Goal: Task Accomplishment & Management: Manage account settings

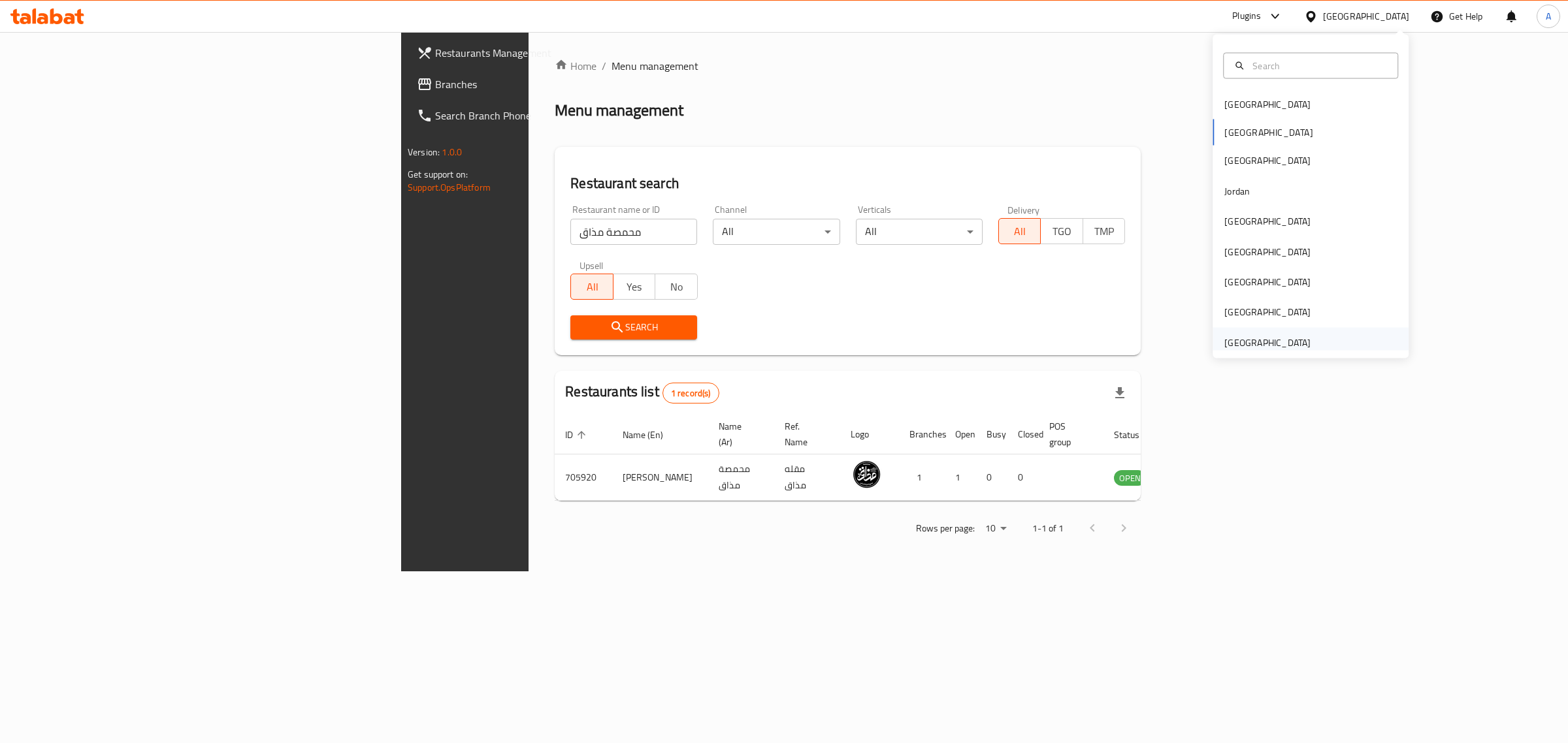
click at [1260, 335] on div "[GEOGRAPHIC_DATA]" at bounding box center [1267, 343] width 86 height 15
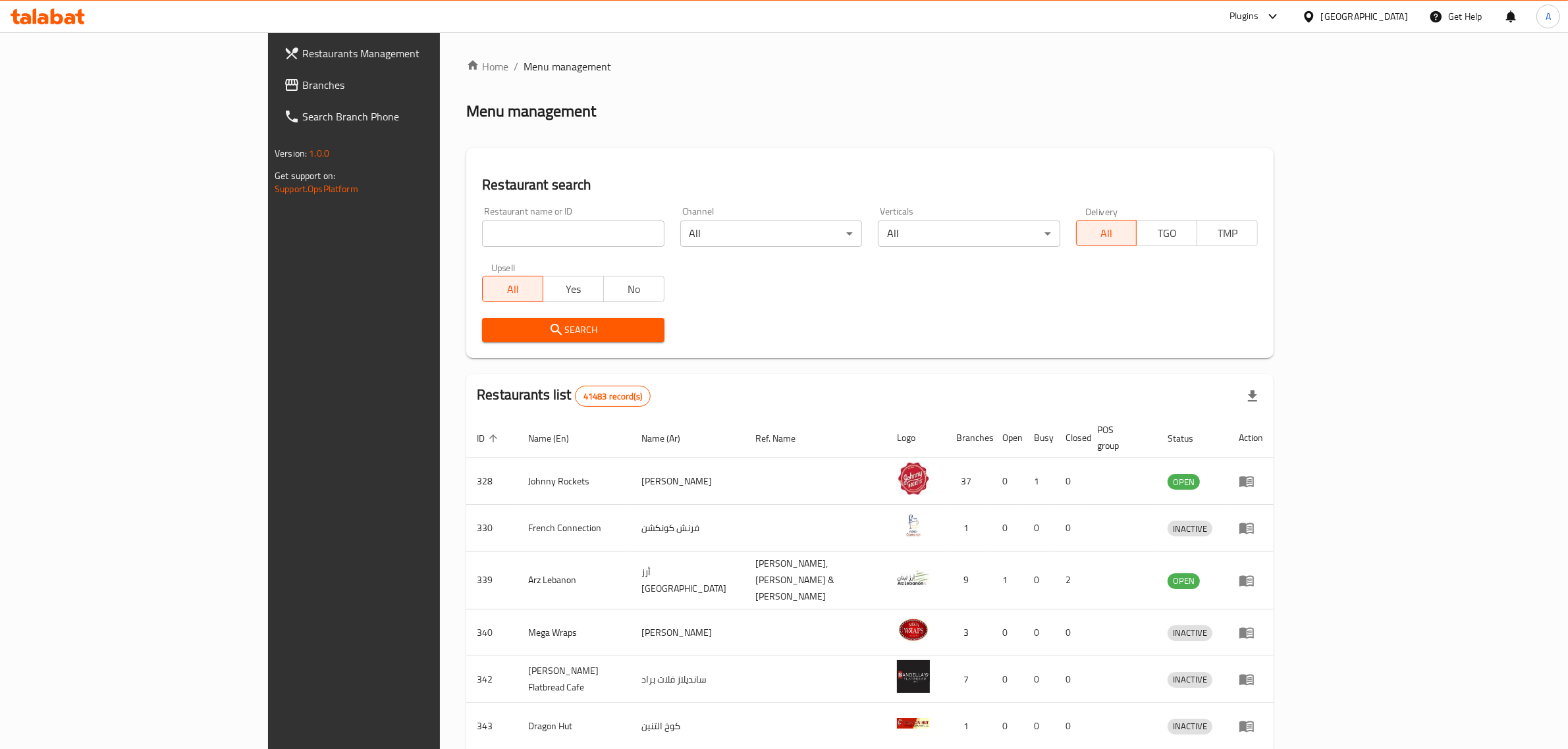
click at [482, 228] on input "search" at bounding box center [573, 234] width 182 height 26
type input "v"
paste input "Gathr house cafe"
type input "Gathr house cafe"
click button "Search" at bounding box center [573, 330] width 182 height 24
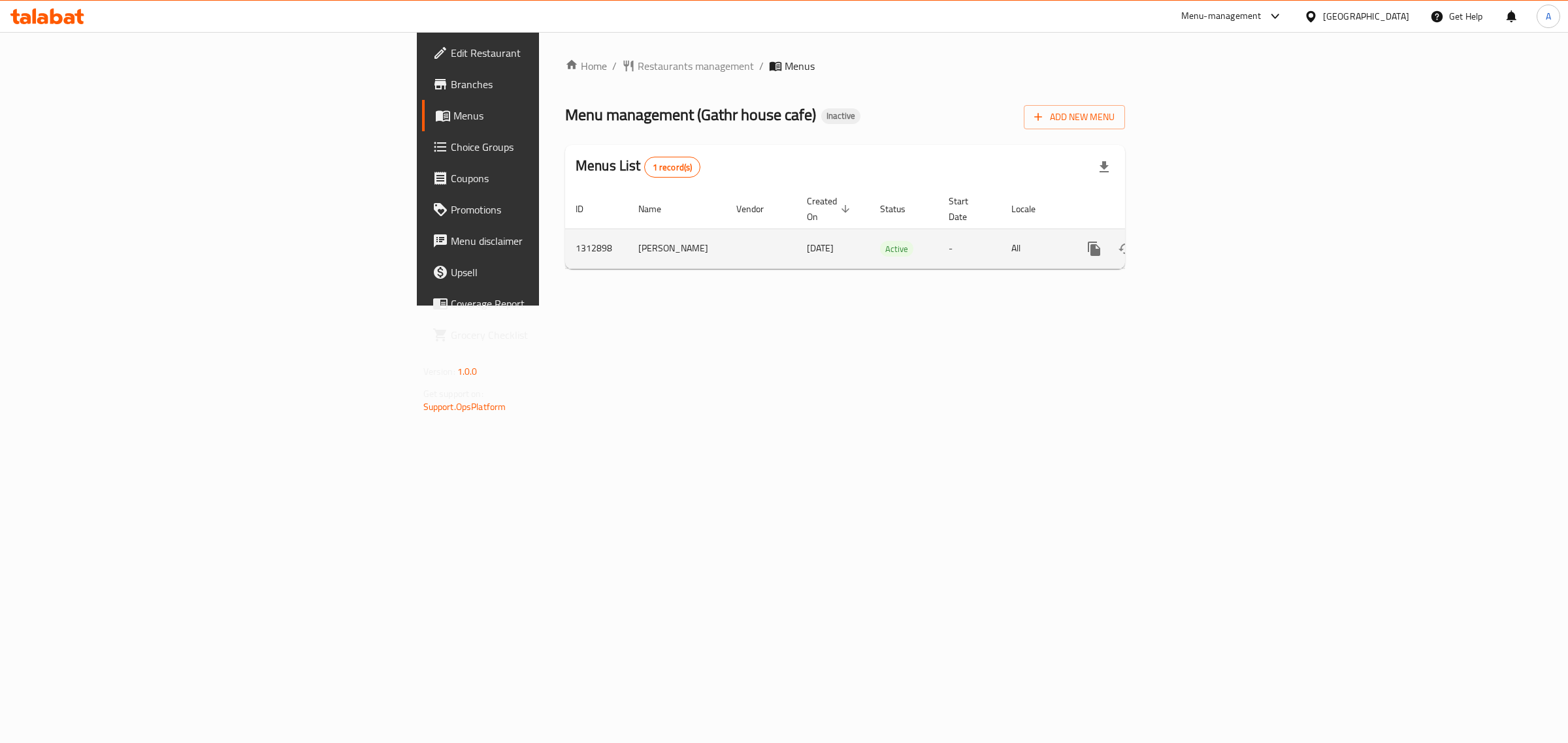
click at [1204, 242] on div "enhanced table" at bounding box center [1141, 248] width 126 height 31
click at [1204, 240] on link "enhanced table" at bounding box center [1188, 248] width 31 height 31
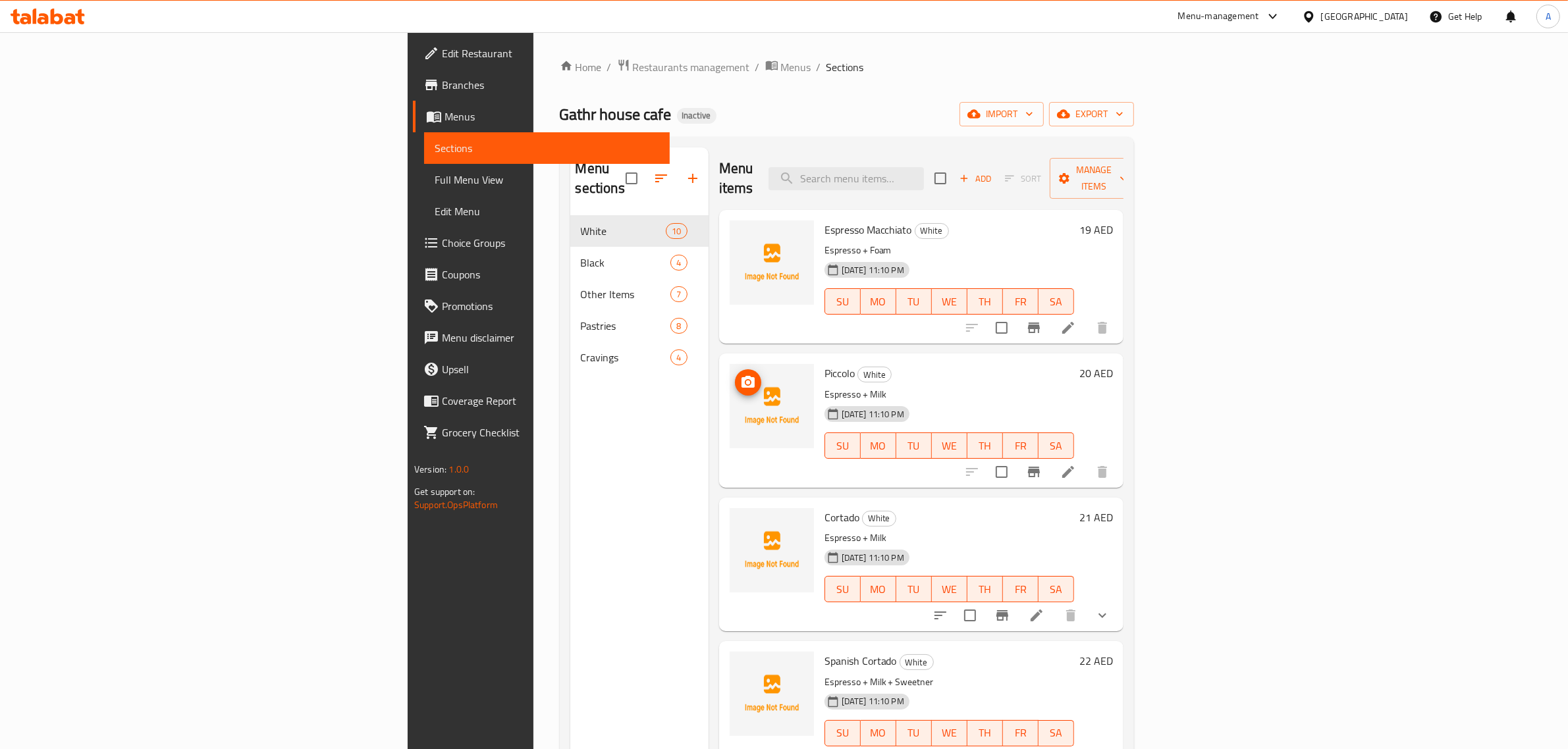
click at [595, 77] on div "Home / Restaurants management / Menus / Sections Gathr house cafe Inactive impo…" at bounding box center [847, 483] width 574 height 849
click at [1033, 120] on span "import" at bounding box center [1002, 114] width 63 height 17
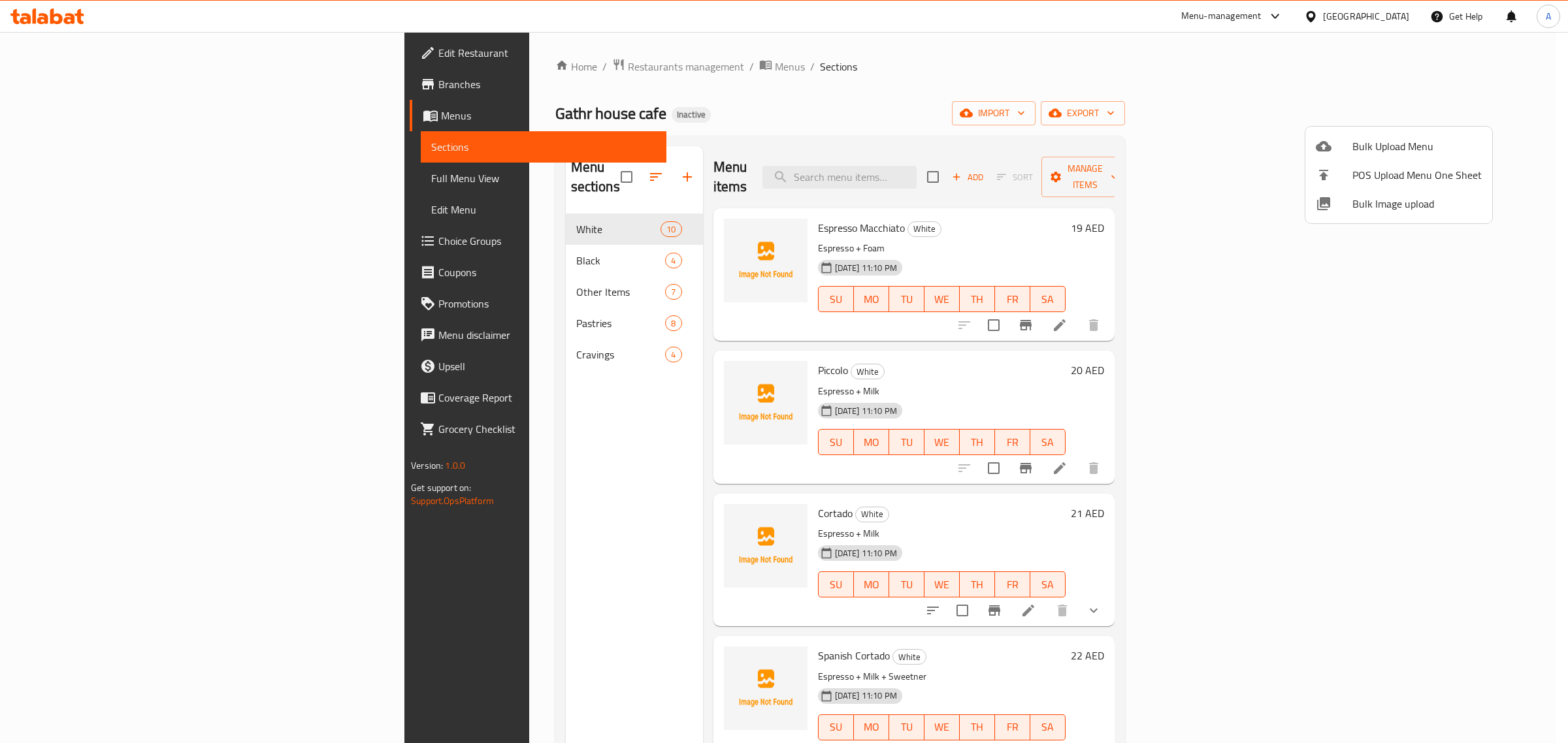
click at [1386, 206] on span "Bulk Image upload" at bounding box center [1417, 204] width 130 height 16
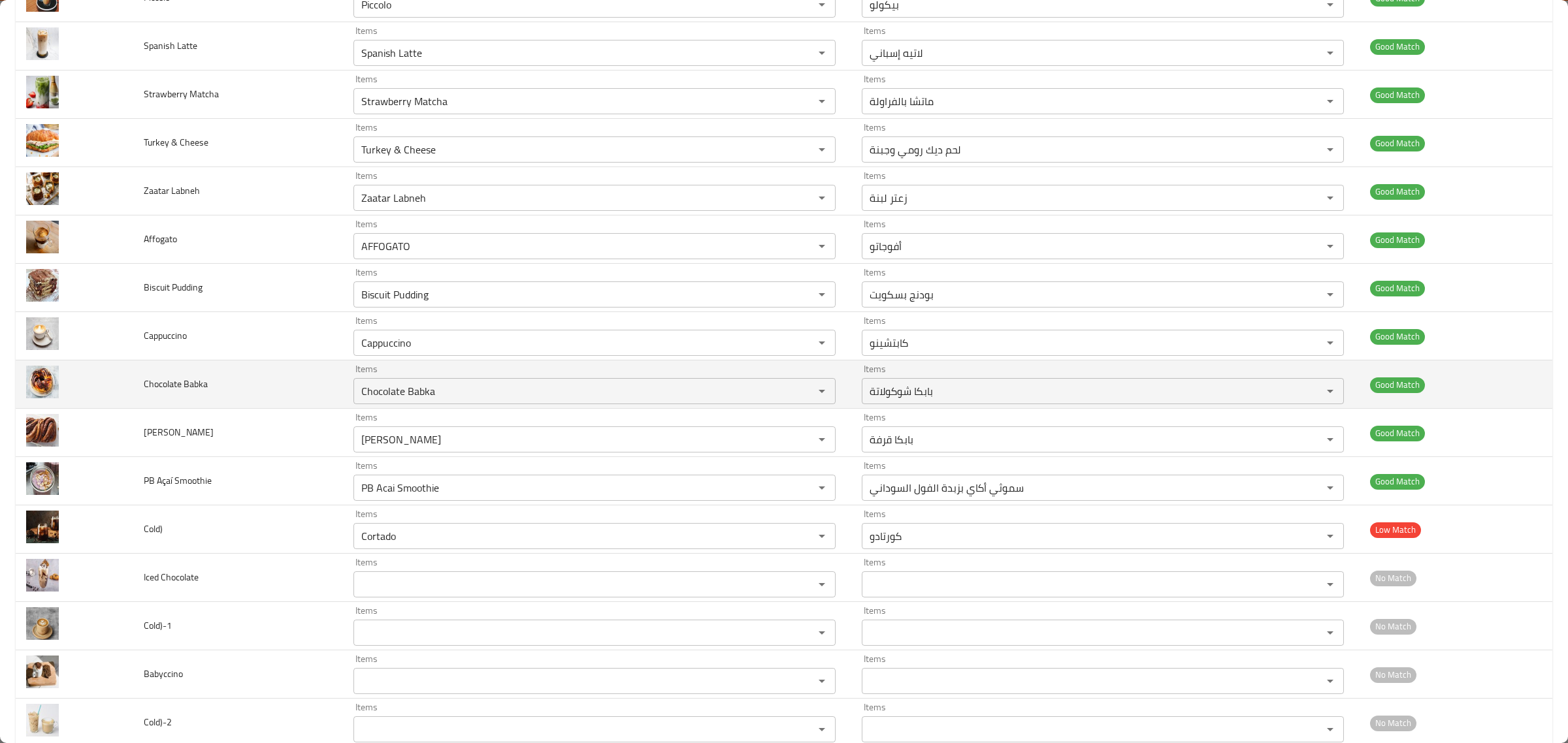
scroll to position [1179, 0]
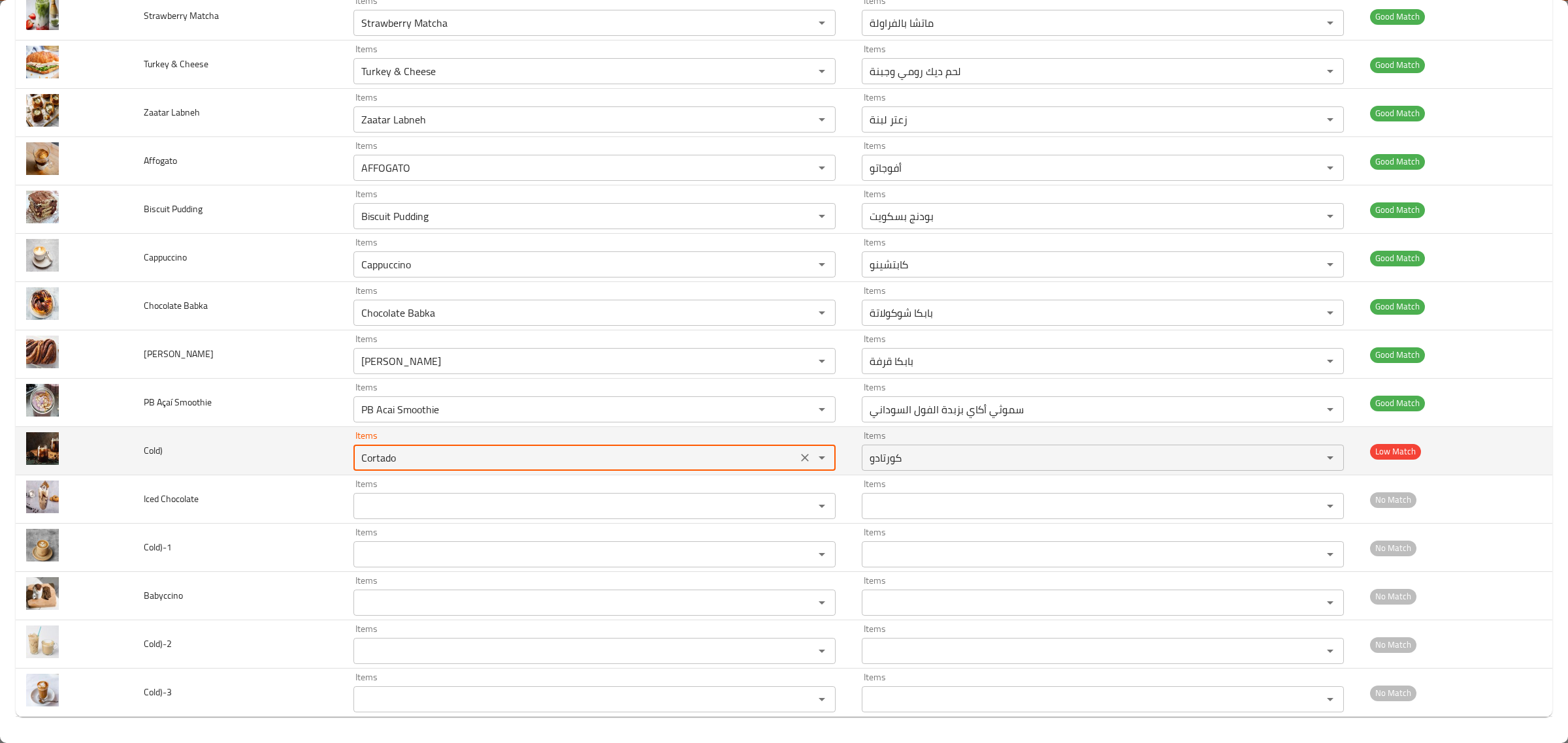
click at [499, 452] on input "Cortado" at bounding box center [575, 458] width 436 height 19
type input "c"
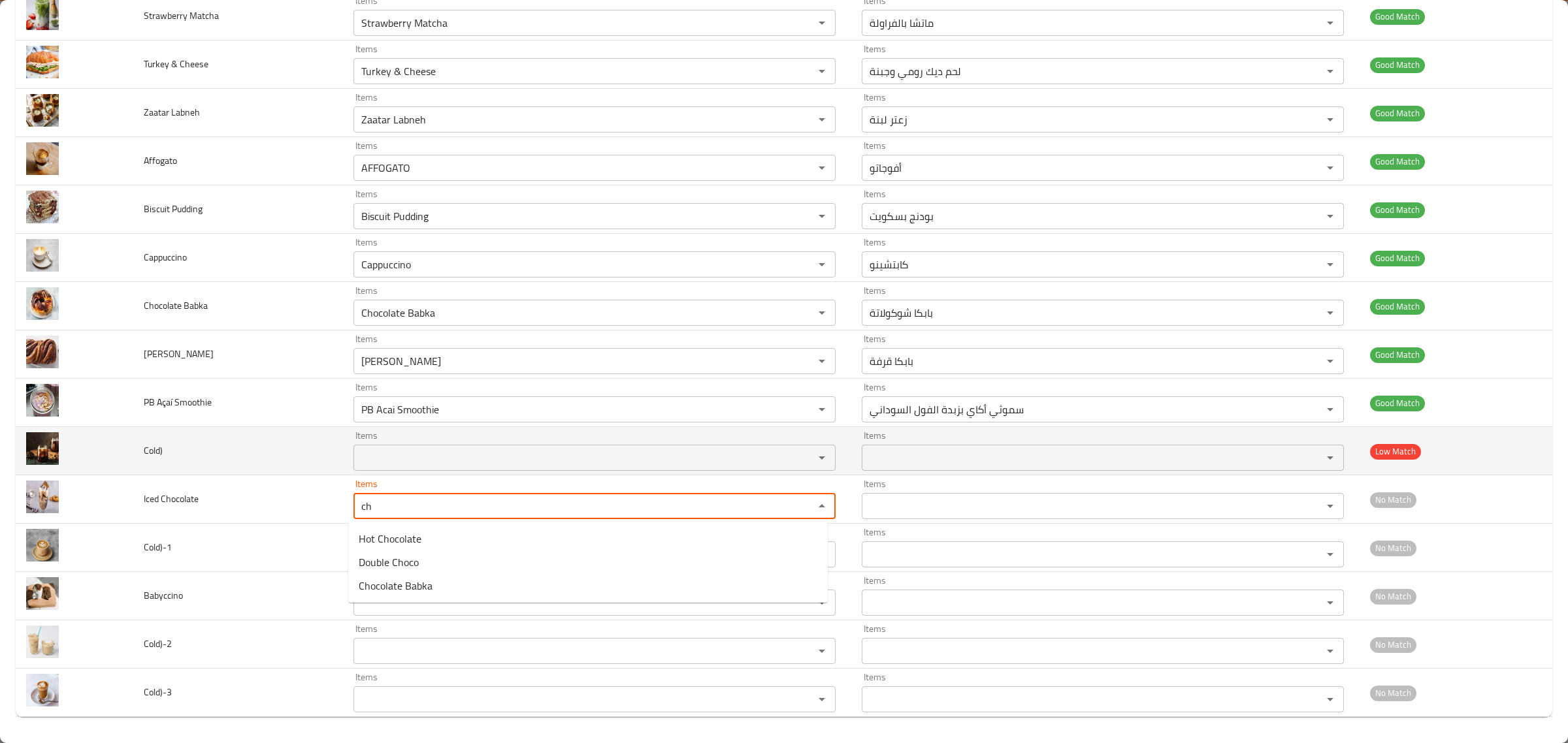
type Chocolate "c"
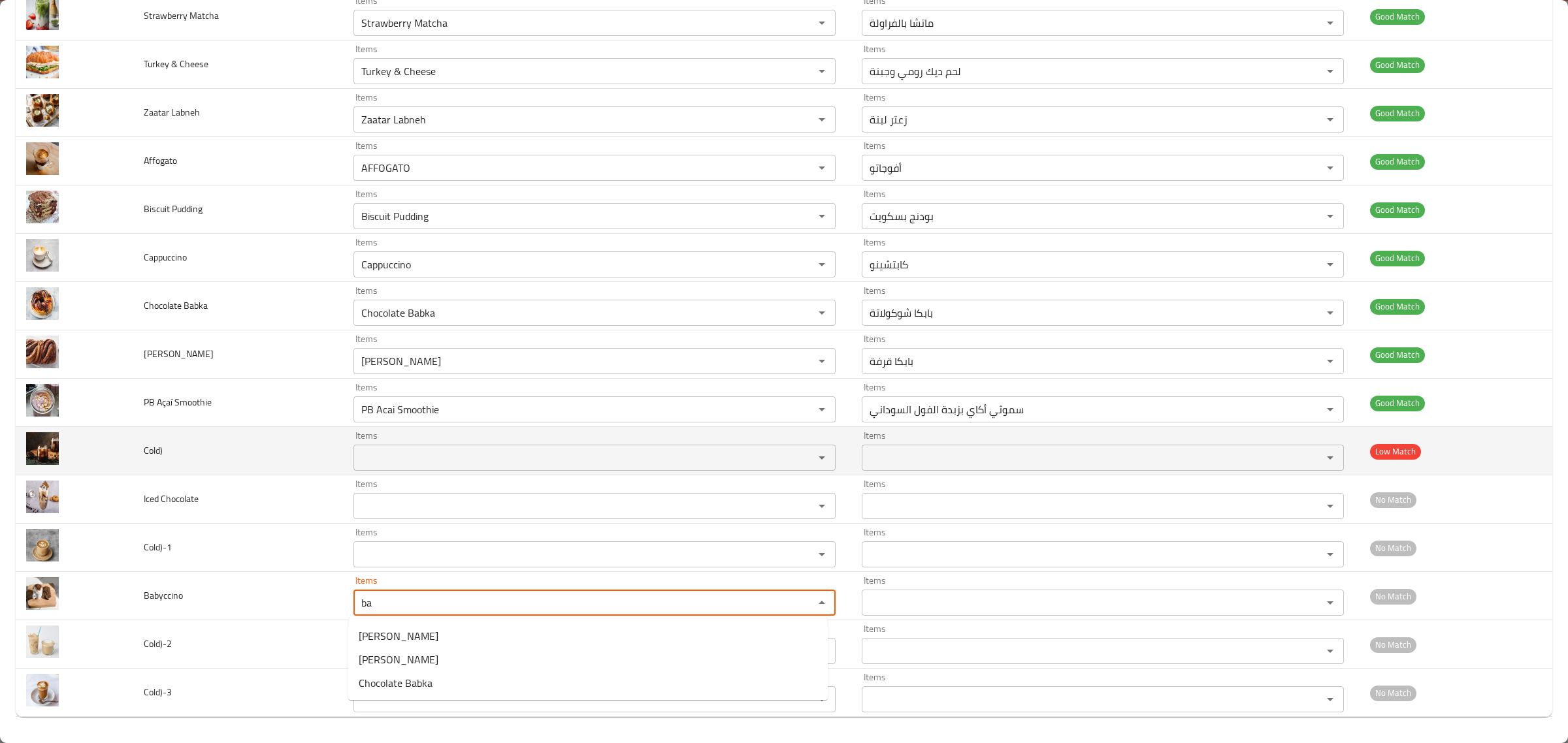
type input "b"
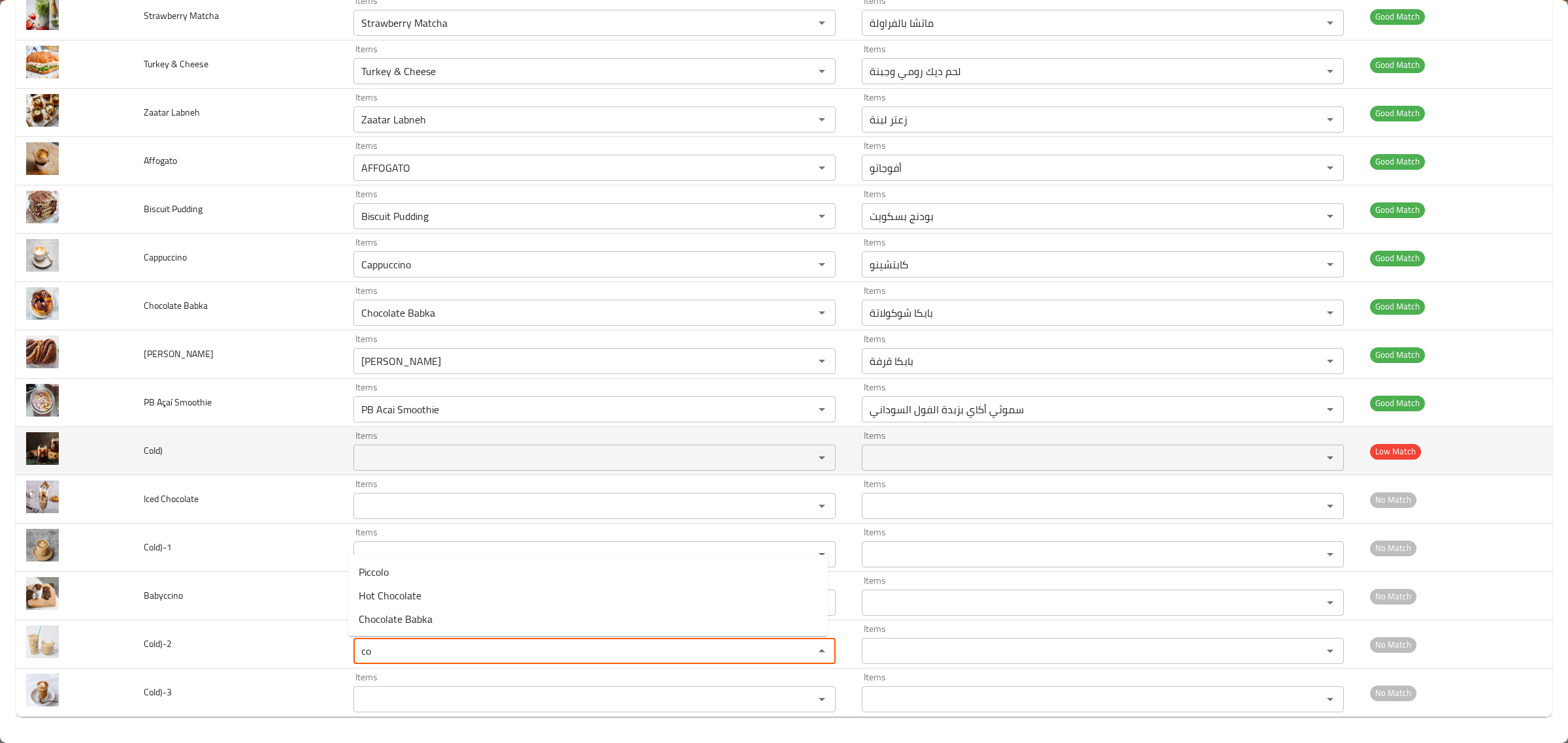
type input "c"
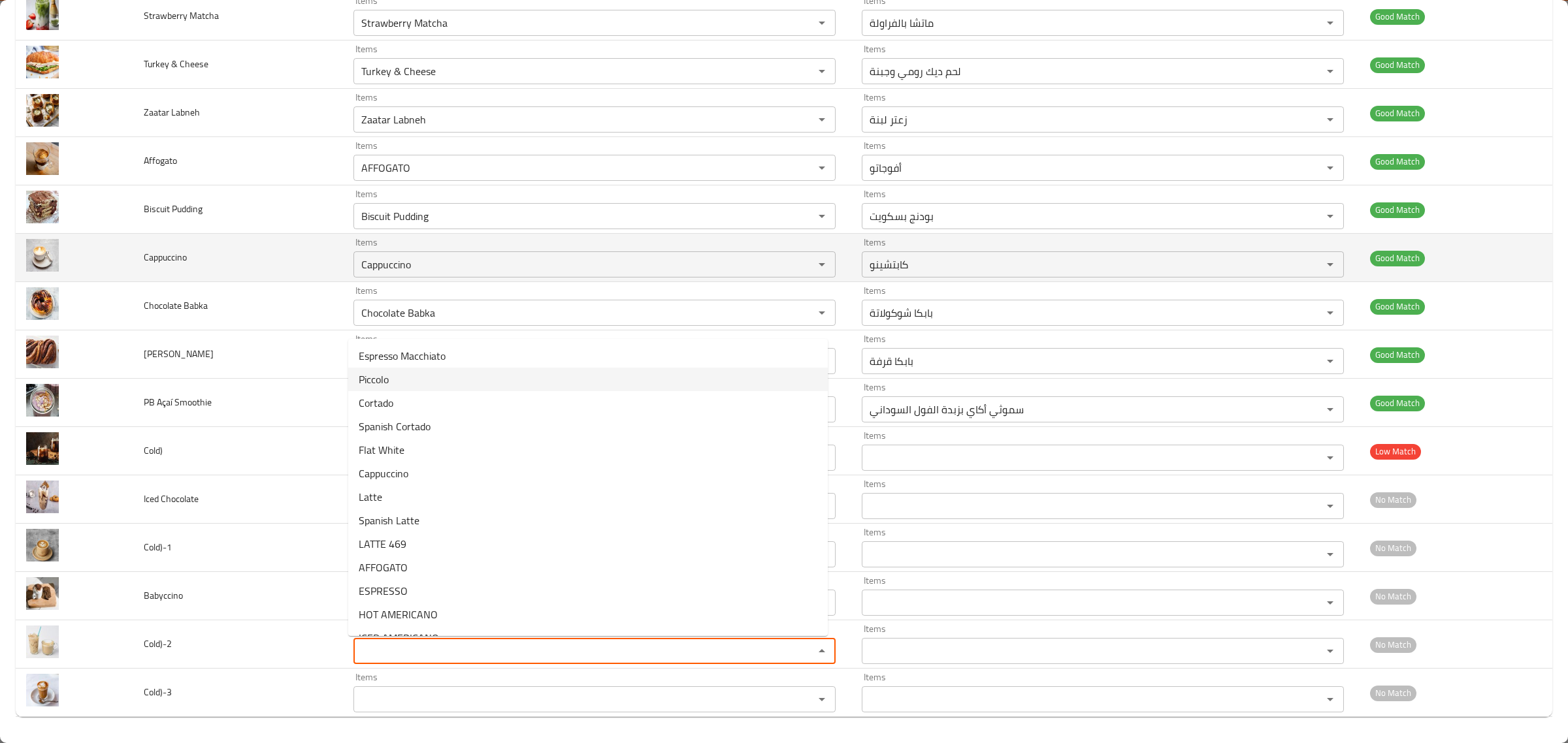
click at [116, 242] on td "enhanced table" at bounding box center [74, 258] width 118 height 48
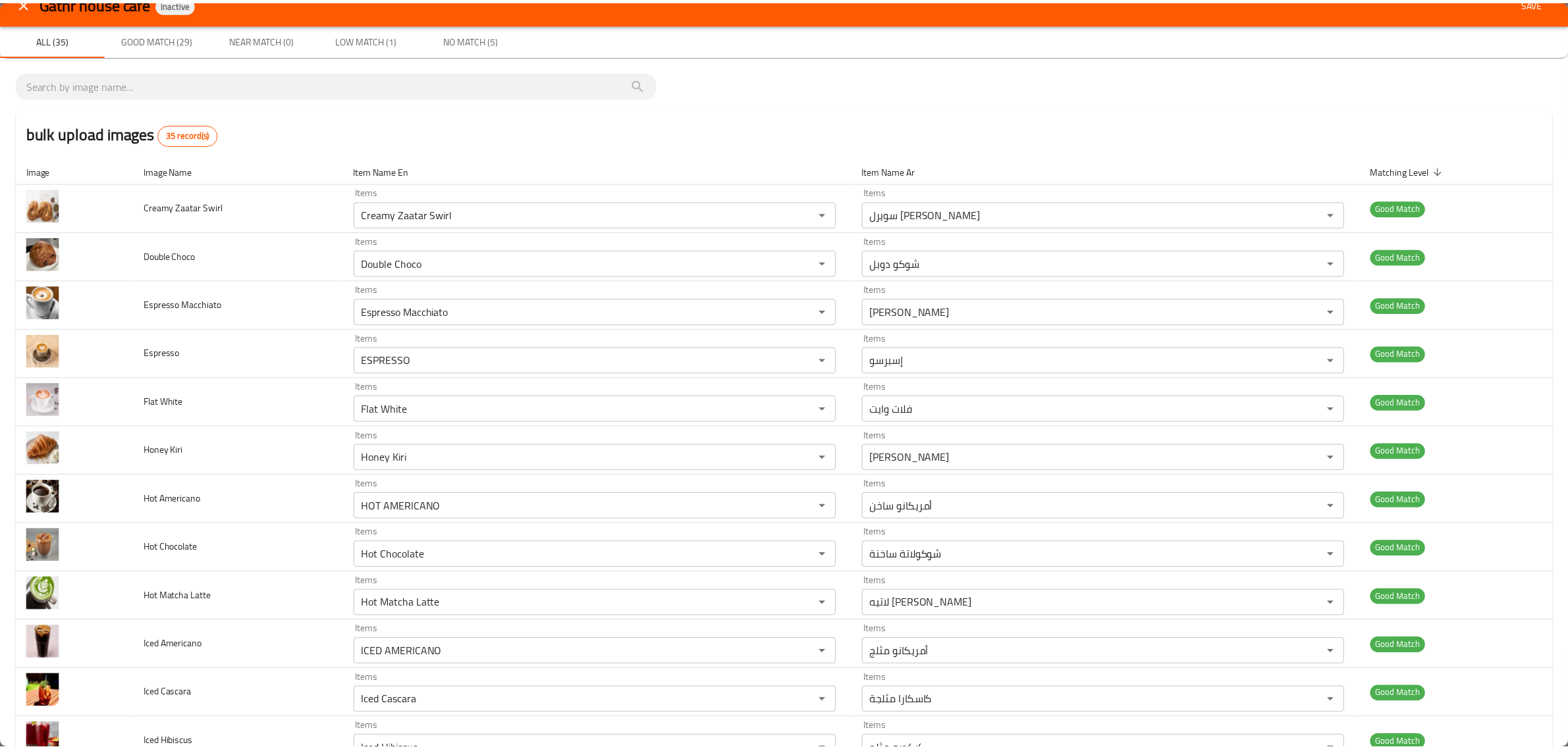
scroll to position [0, 0]
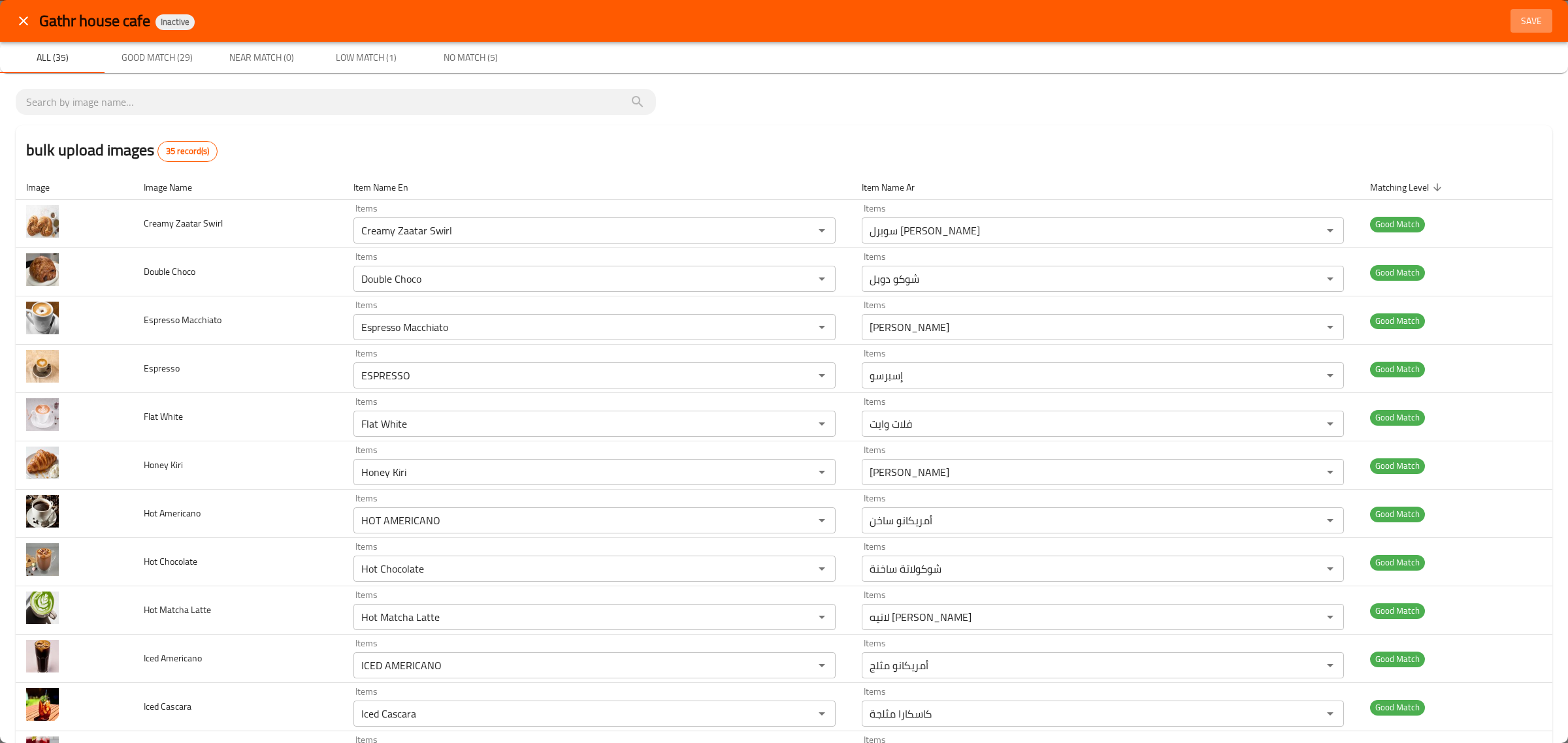
click at [1516, 13] on span "Save" at bounding box center [1531, 21] width 31 height 17
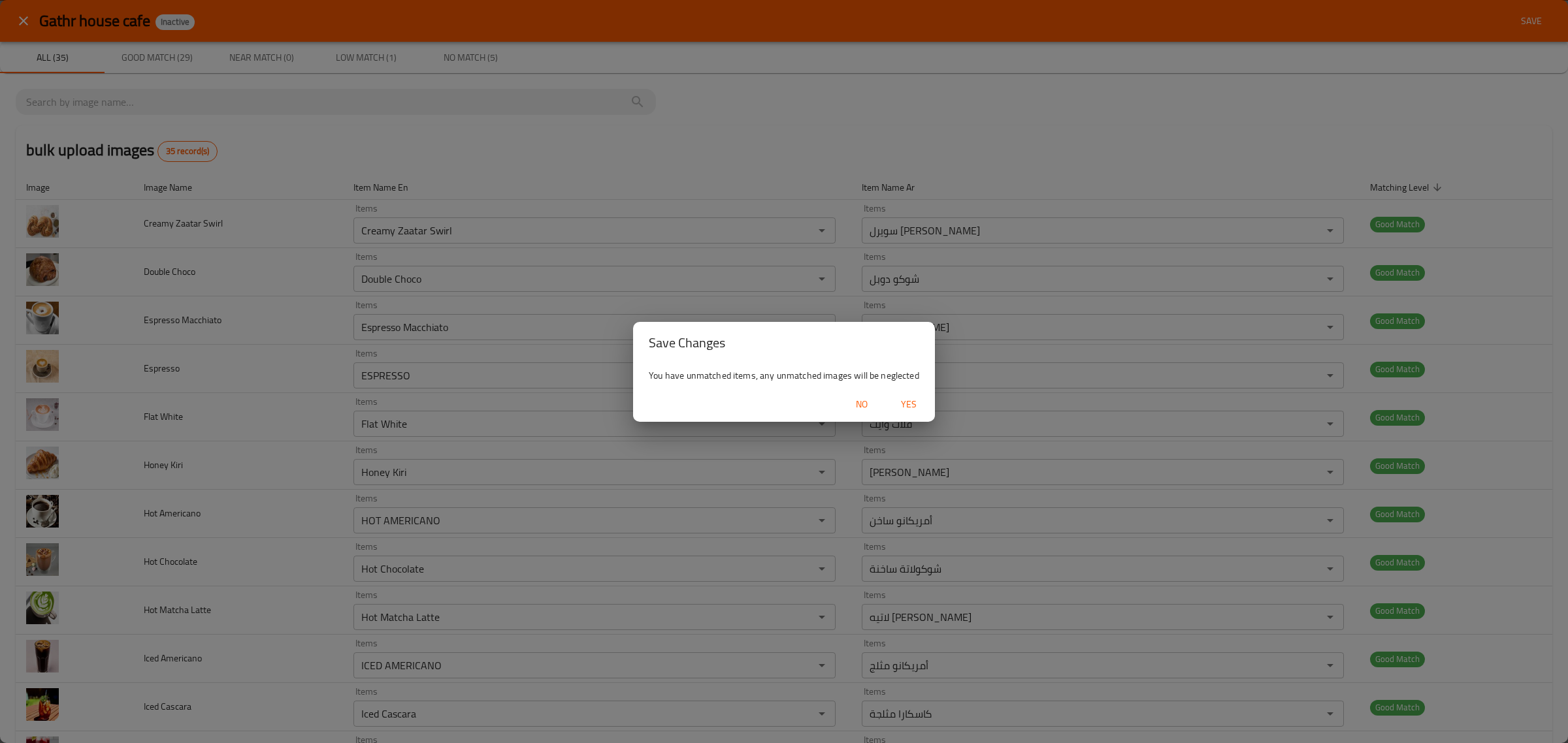
click at [910, 403] on span "Yes" at bounding box center [909, 404] width 31 height 17
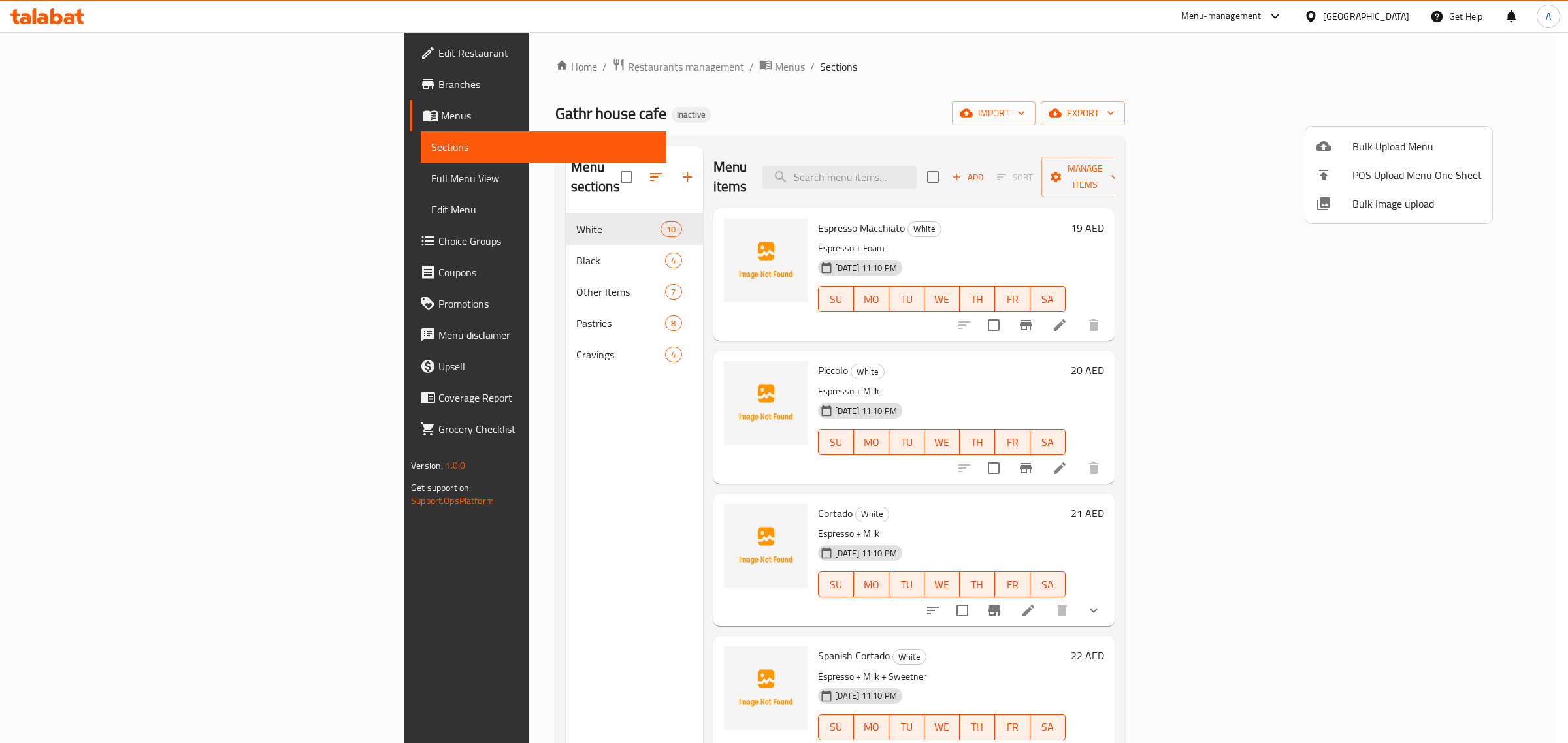
click at [737, 125] on div at bounding box center [784, 371] width 1568 height 743
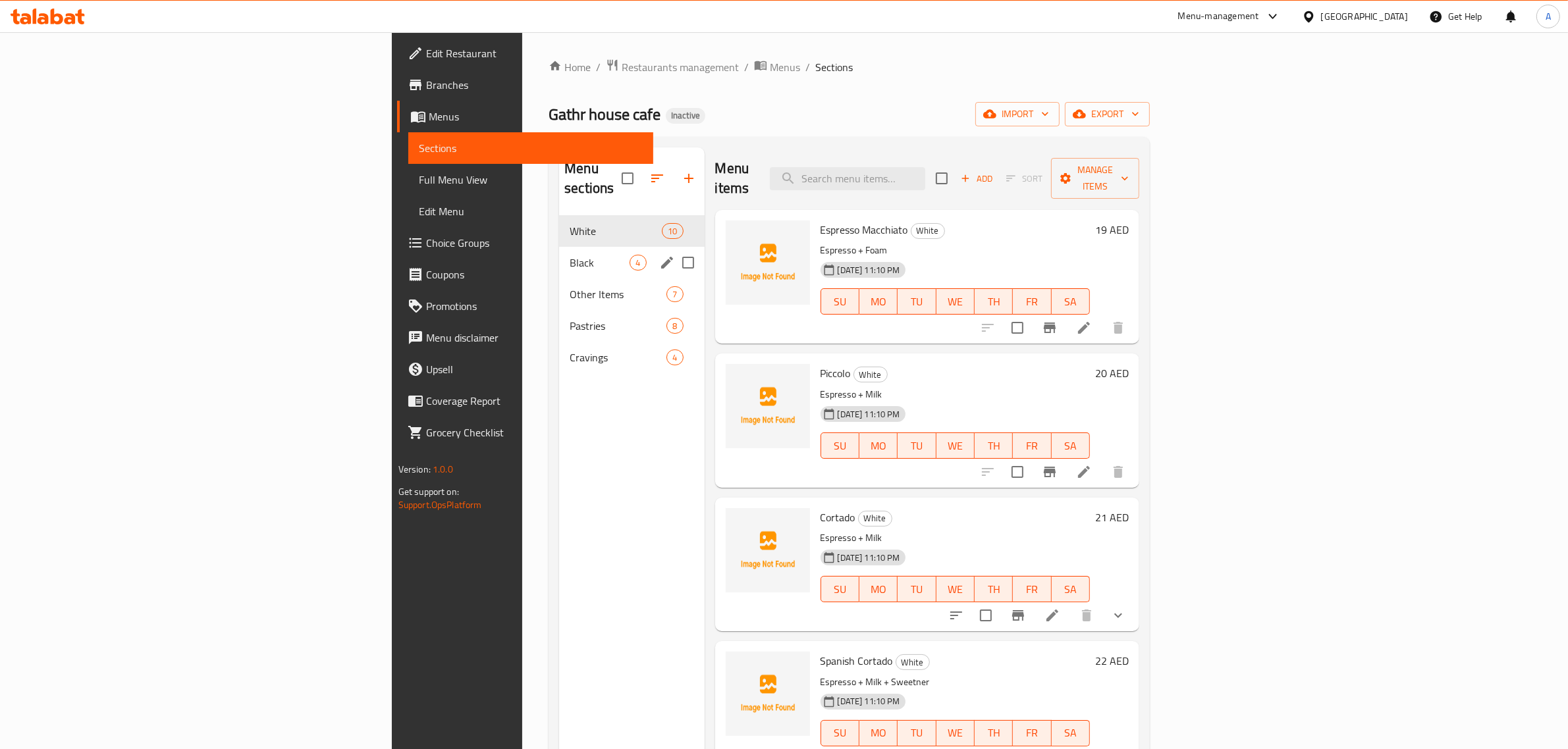
click at [559, 255] on div "Black 4" at bounding box center [631, 262] width 145 height 31
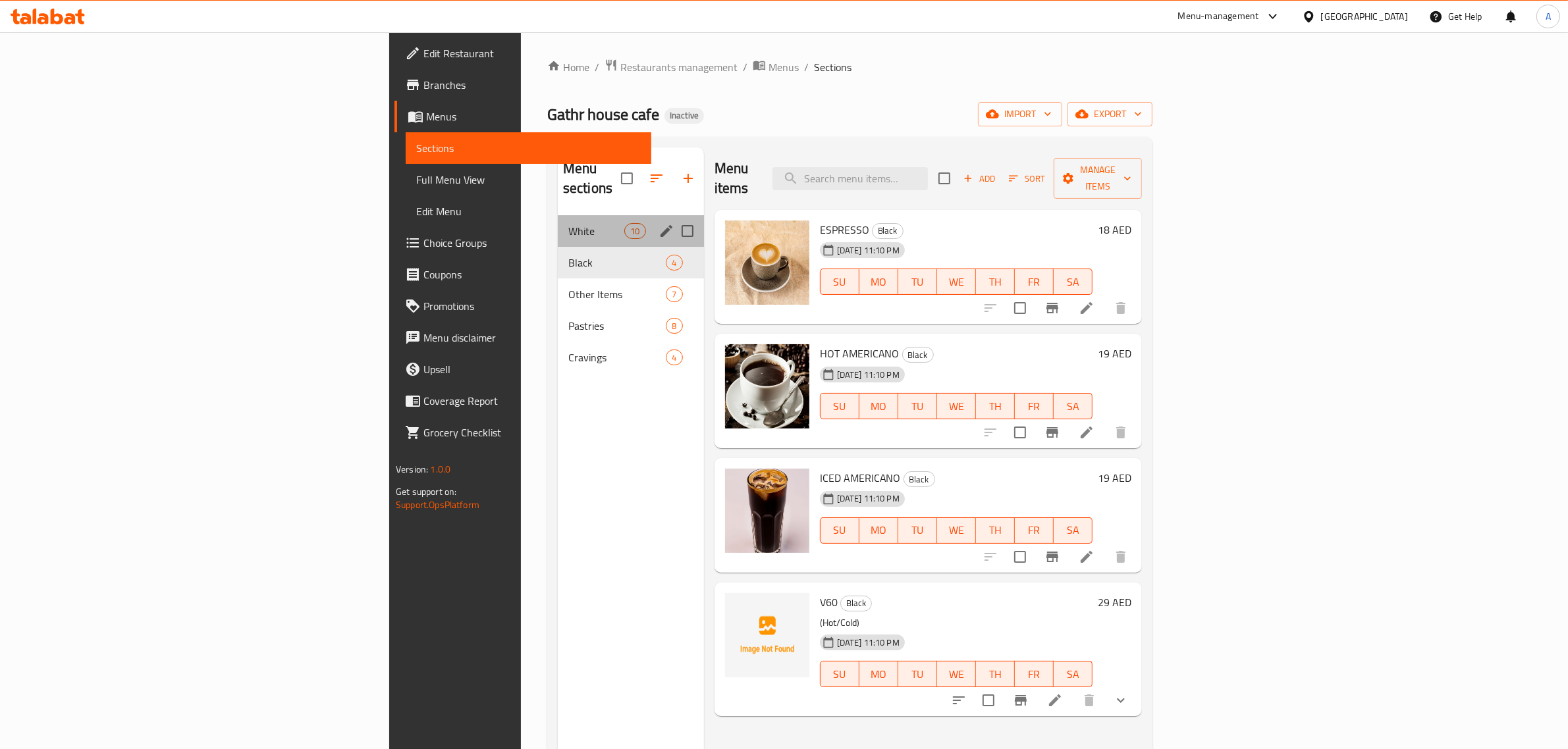
click at [558, 222] on div "White 10" at bounding box center [631, 231] width 146 height 31
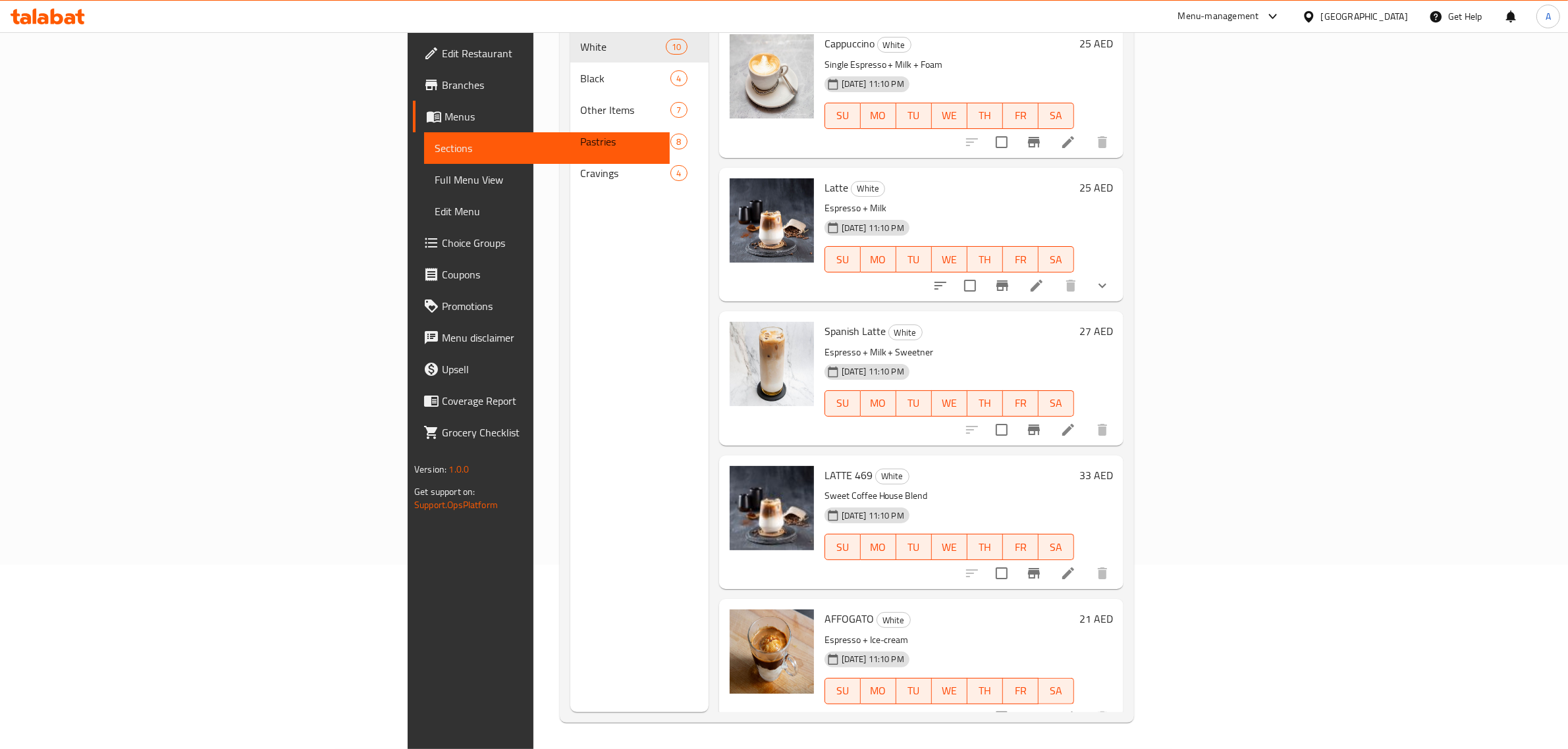
scroll to position [20, 0]
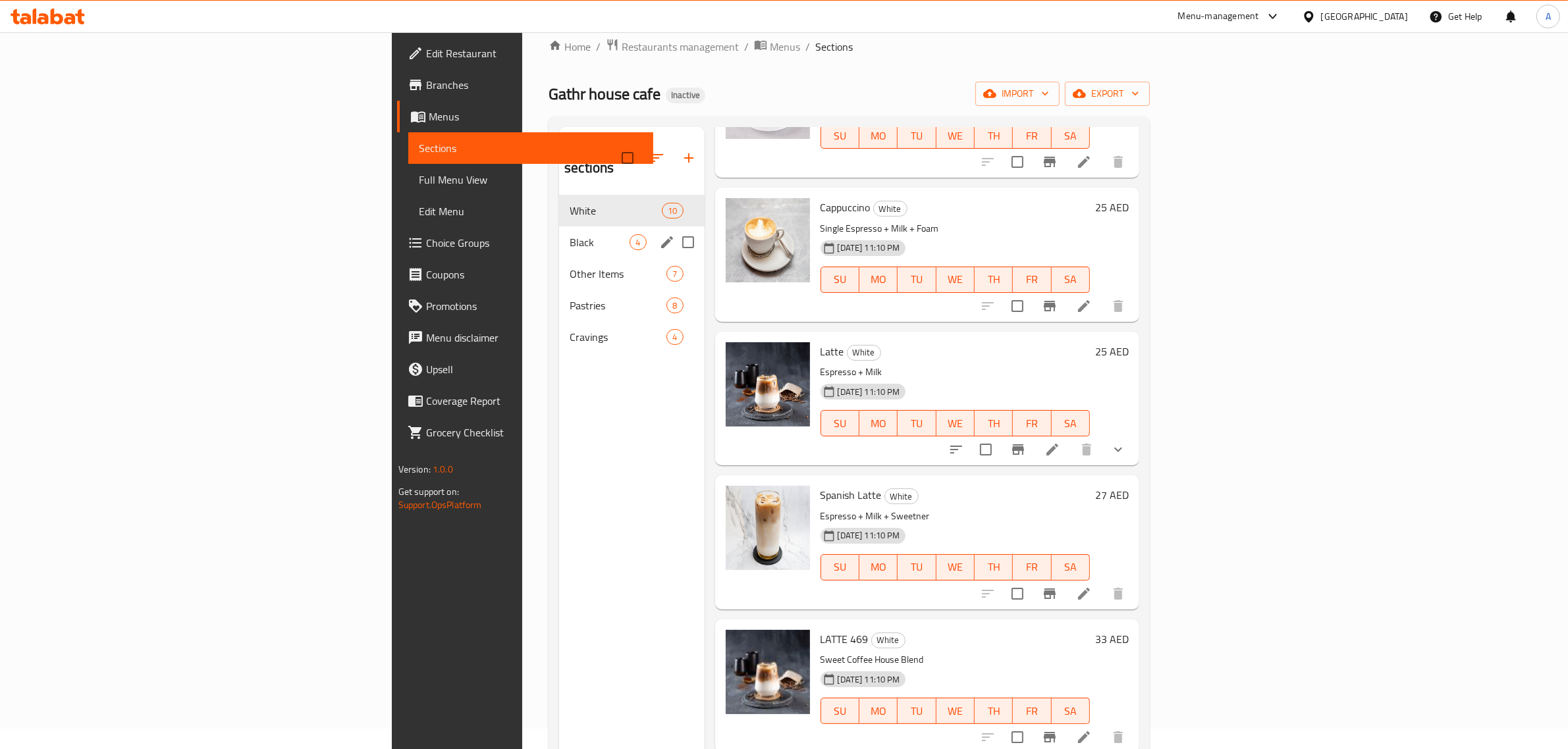
click at [559, 234] on div "Black 4" at bounding box center [631, 242] width 145 height 31
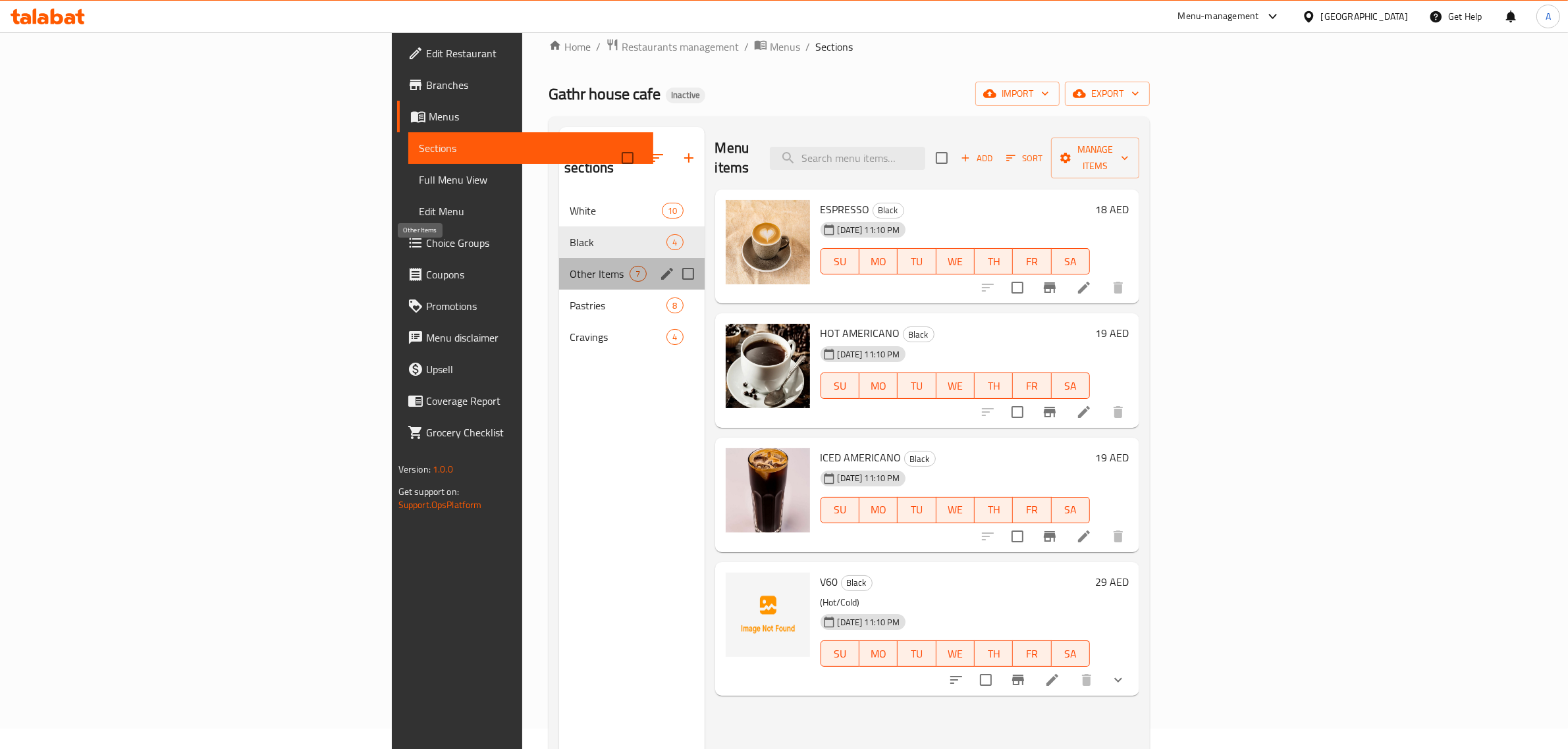
click at [570, 266] on span "Other Items" at bounding box center [600, 274] width 60 height 16
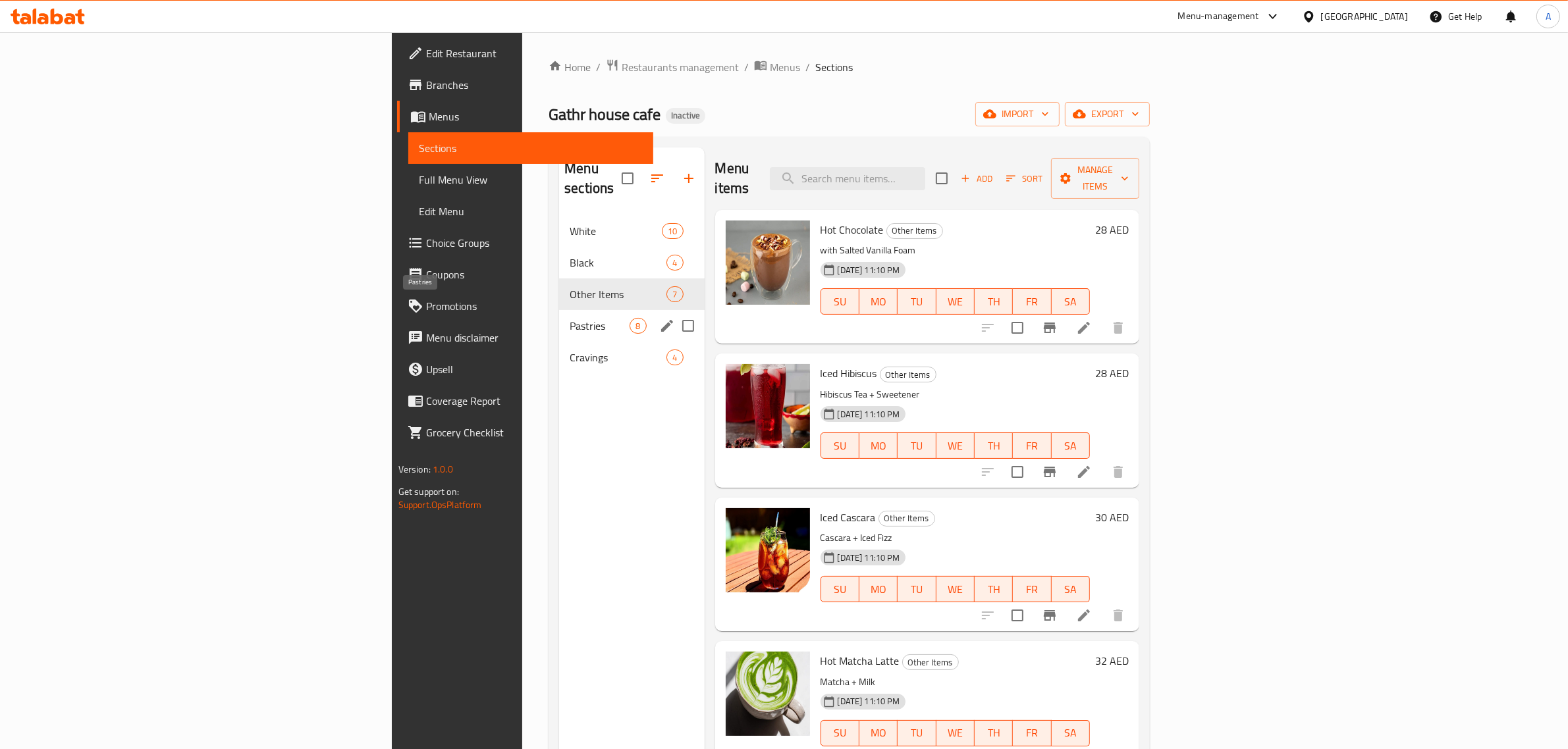
click at [570, 318] on span "Pastries" at bounding box center [600, 326] width 60 height 16
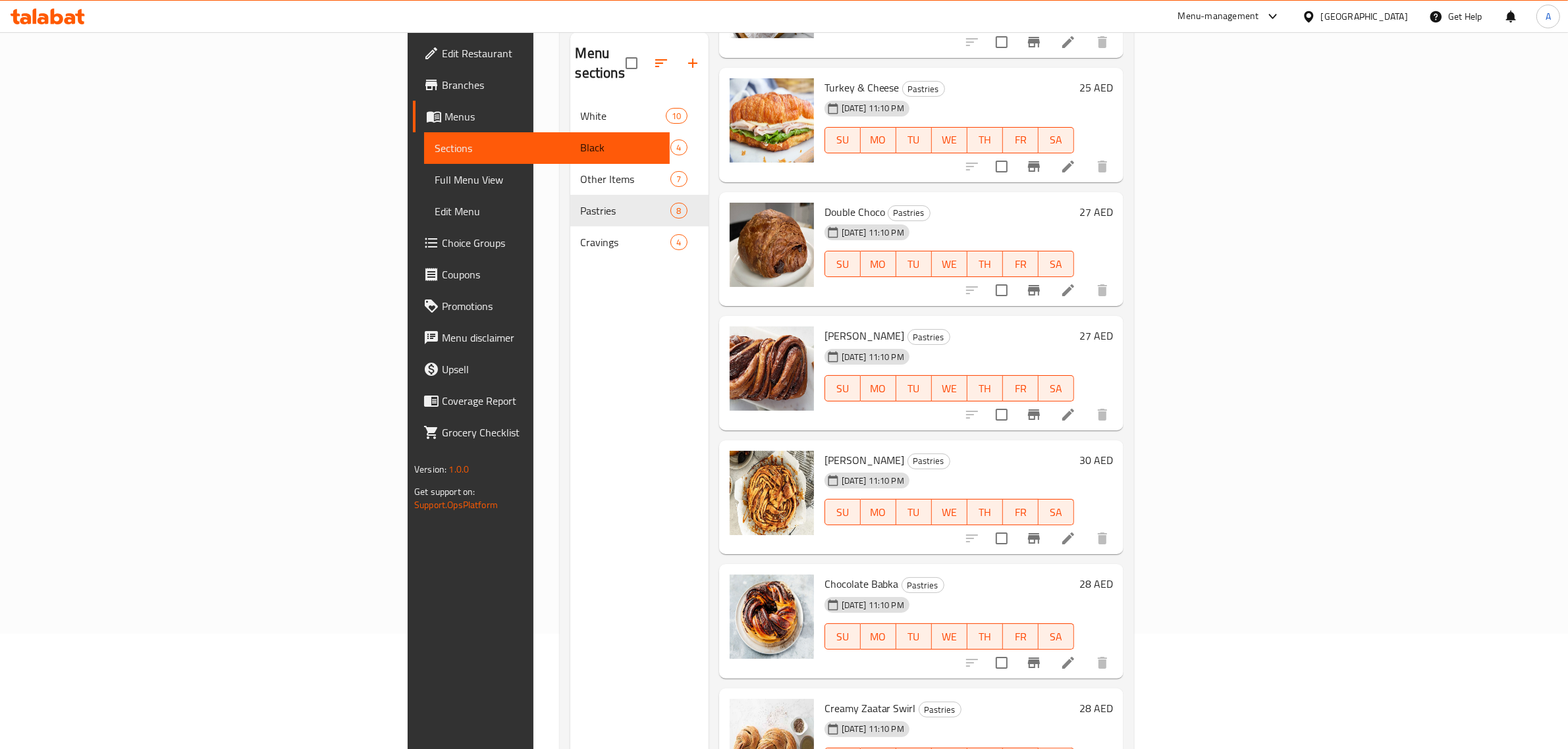
scroll to position [185, 0]
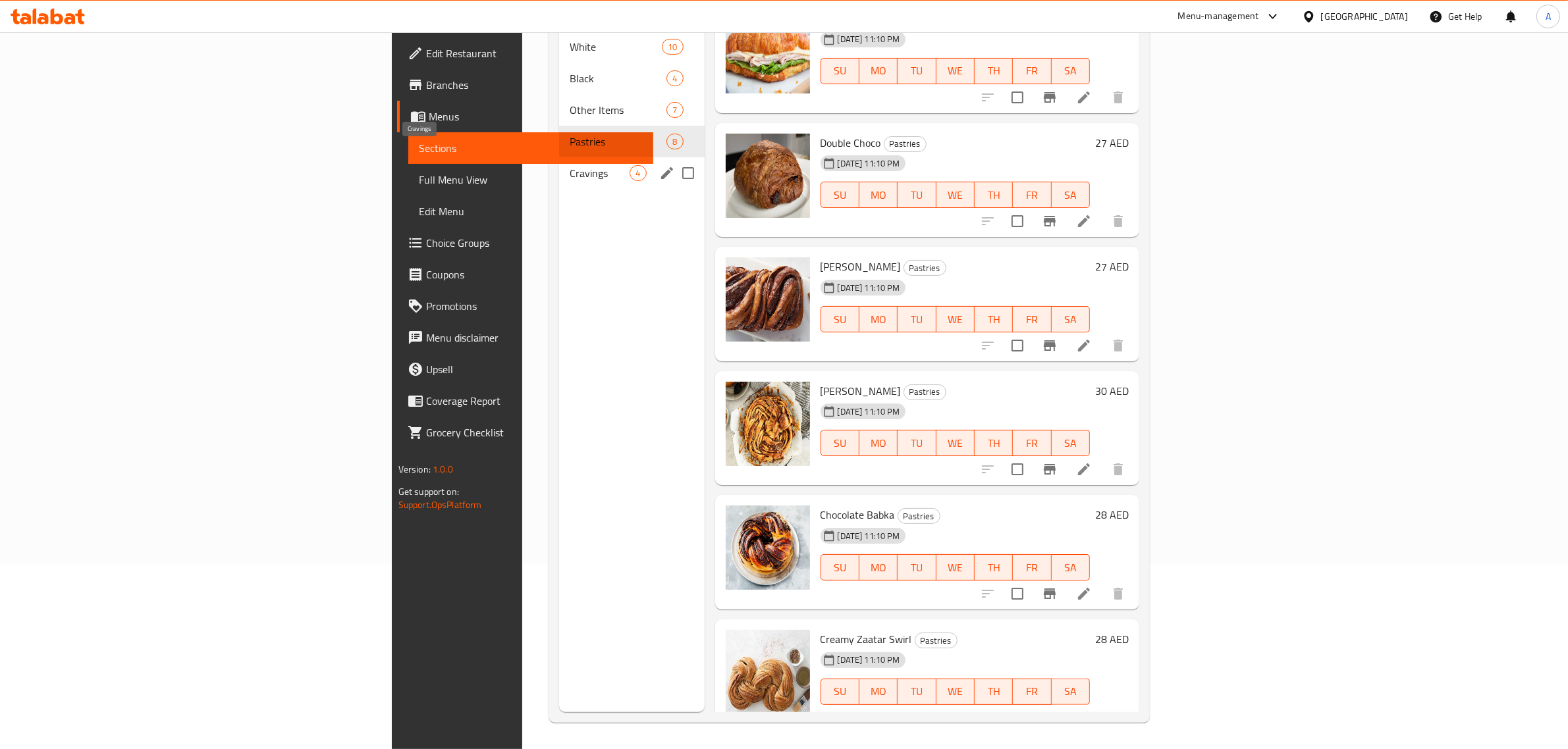
click at [570, 165] on span "Cravings" at bounding box center [600, 173] width 60 height 16
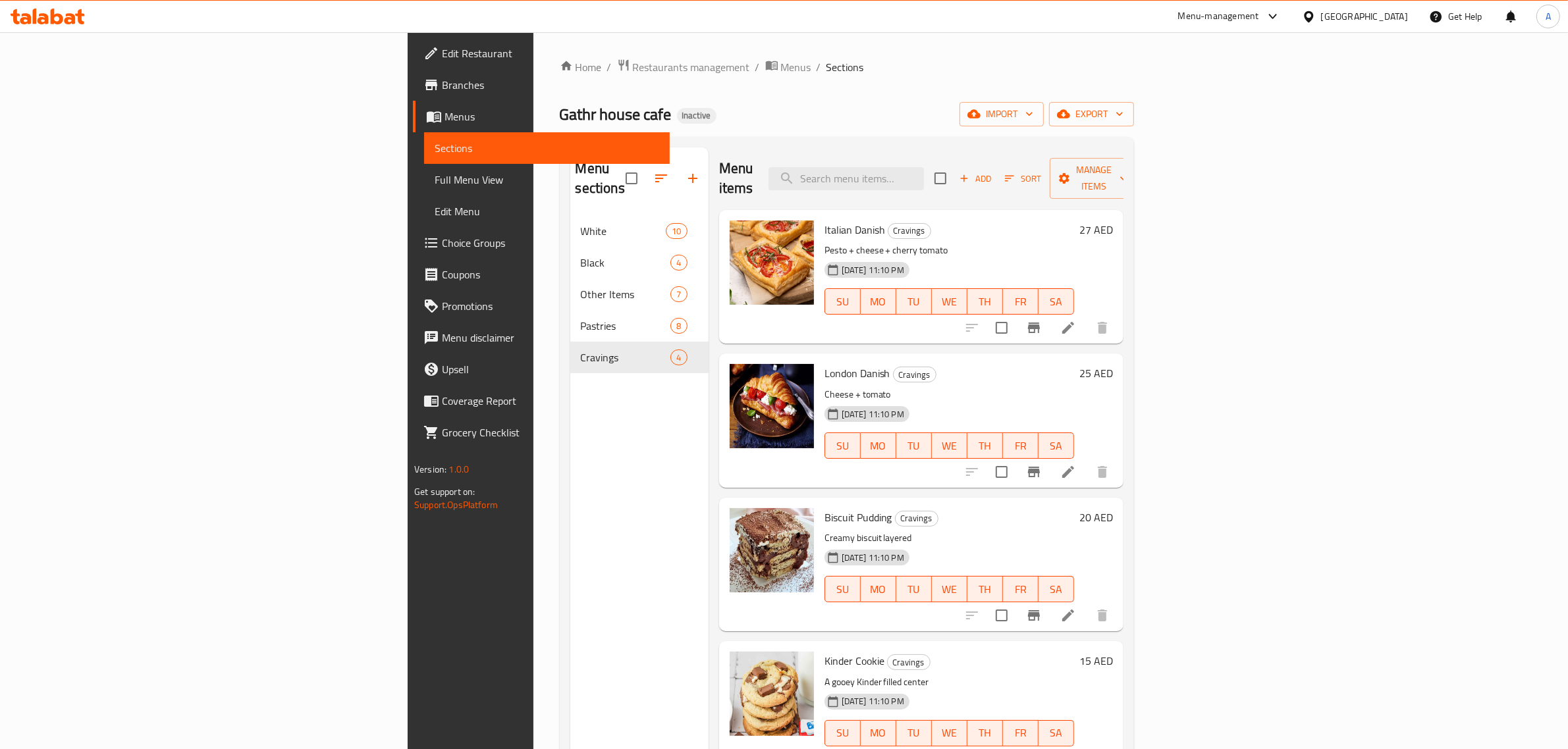
click at [435, 173] on span "Full Menu View" at bounding box center [546, 180] width 224 height 16
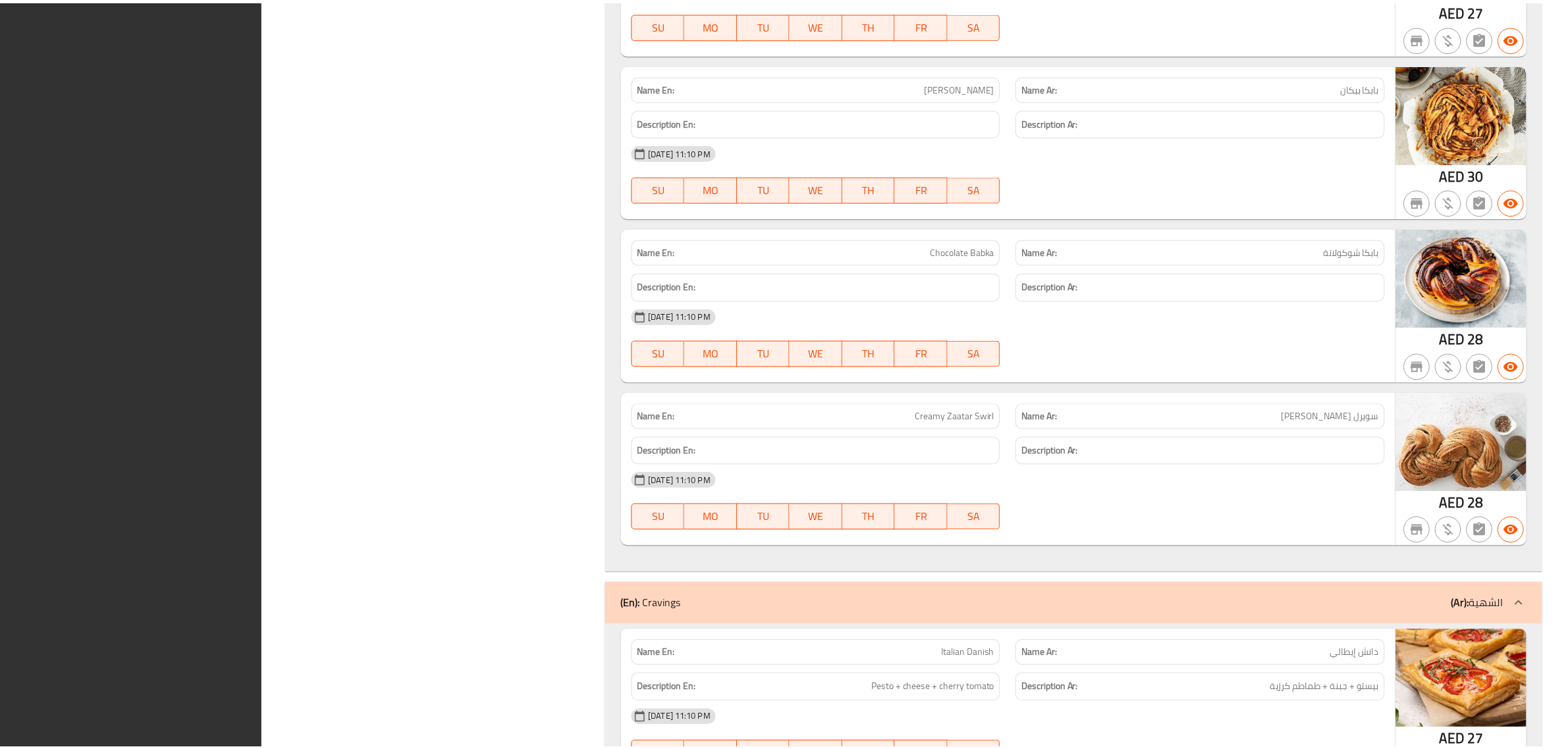
scroll to position [5529, 0]
